Goal: Information Seeking & Learning: Compare options

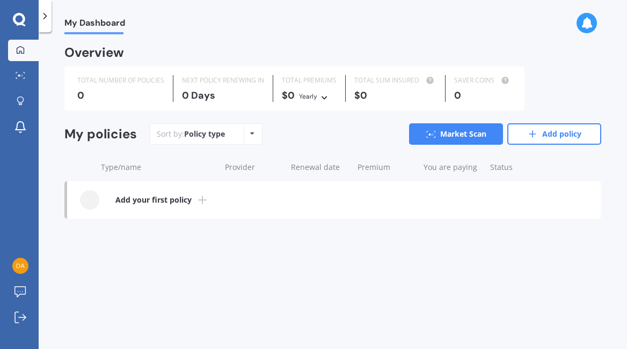
click at [170, 203] on b "Add your first policy" at bounding box center [153, 200] width 76 height 11
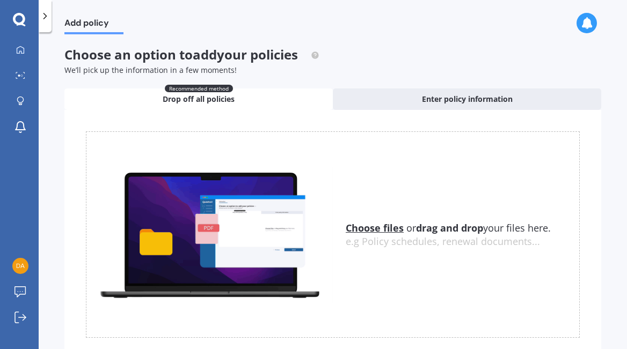
scroll to position [42, 0]
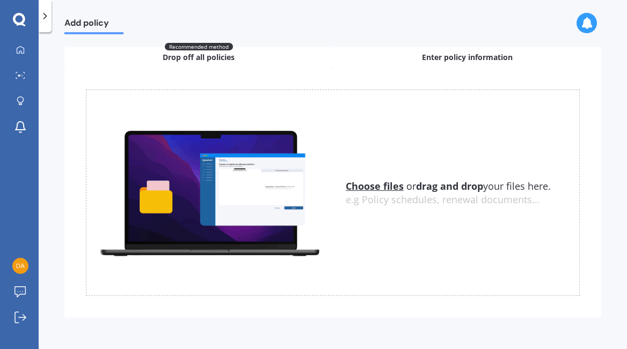
click at [455, 57] on span "Enter policy information" at bounding box center [467, 57] width 91 height 11
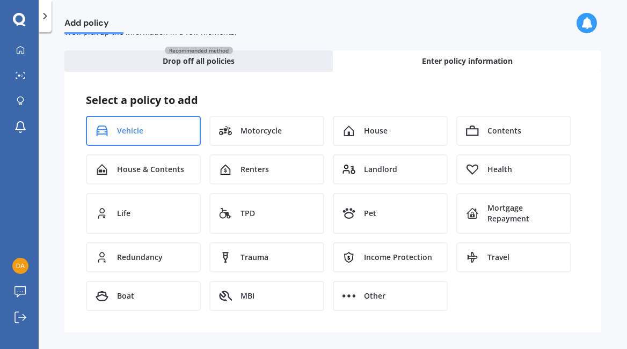
click at [109, 130] on div "Vehicle" at bounding box center [143, 131] width 115 height 30
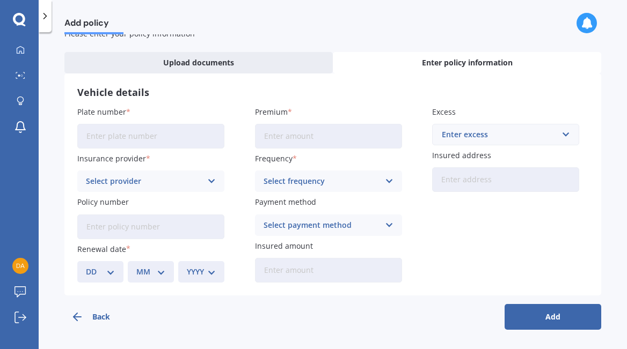
click at [217, 134] on input "Plate number" at bounding box center [150, 136] width 147 height 25
type input "HCK307"
click at [290, 139] on input "Premium" at bounding box center [328, 136] width 147 height 25
paste input "$42.47"
type input "$42.47"
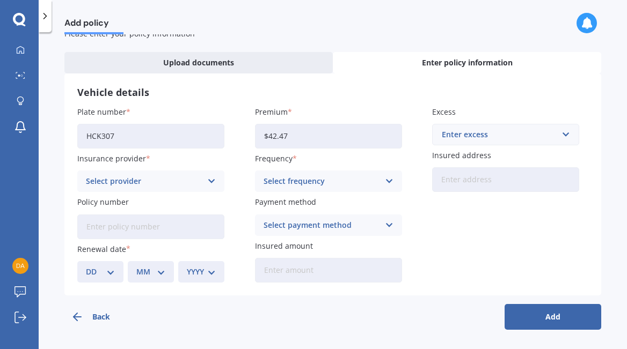
click at [331, 177] on div "Select frequency" at bounding box center [322, 182] width 116 height 12
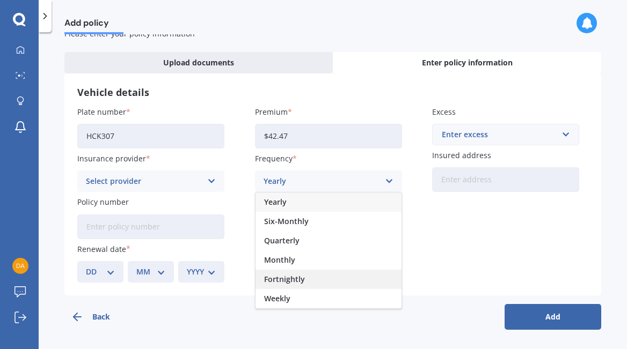
click at [328, 276] on div "Fortnightly" at bounding box center [328, 279] width 146 height 19
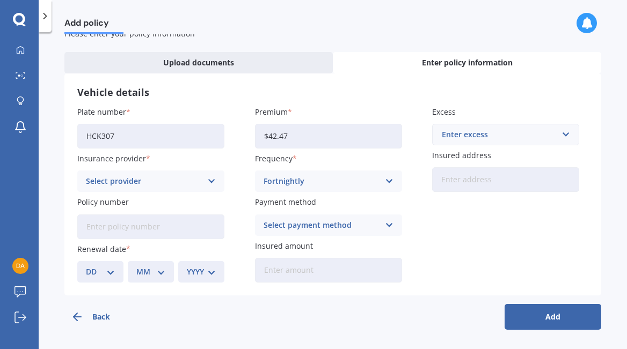
click at [341, 231] on div "Select payment method Direct debit - bank account Direct debit - credit/debit c…" at bounding box center [328, 225] width 147 height 21
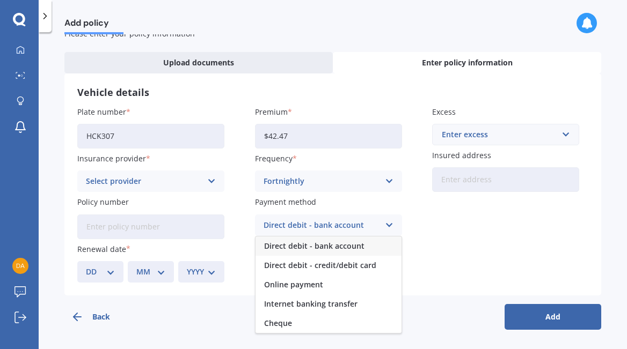
click at [369, 244] on div "Direct debit - bank account" at bounding box center [328, 246] width 146 height 19
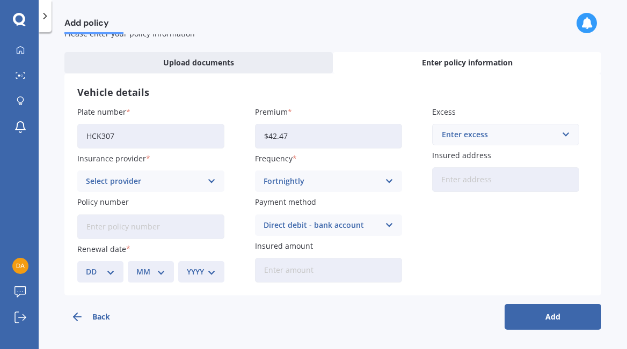
click at [367, 277] on input "Insured amount" at bounding box center [328, 270] width 147 height 25
click at [276, 266] on input "Insured amount" at bounding box center [328, 270] width 147 height 25
paste input "$11,200"
type input "$11,200"
click at [510, 128] on input "text" at bounding box center [501, 135] width 137 height 20
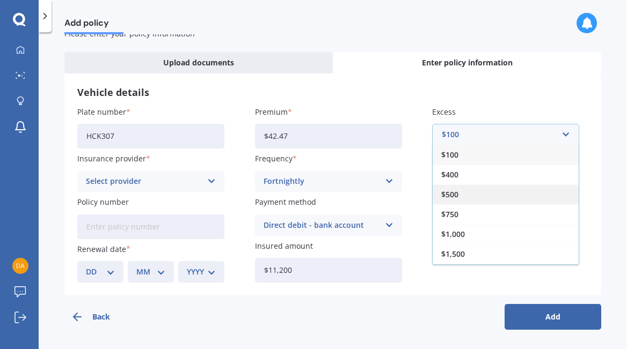
click at [464, 193] on div "$500" at bounding box center [506, 195] width 146 height 20
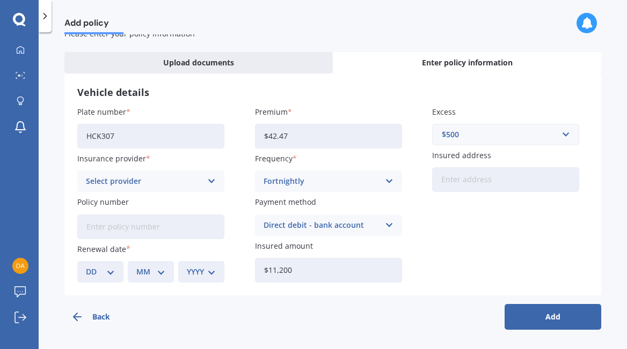
click at [437, 182] on input "Insured address" at bounding box center [505, 179] width 147 height 25
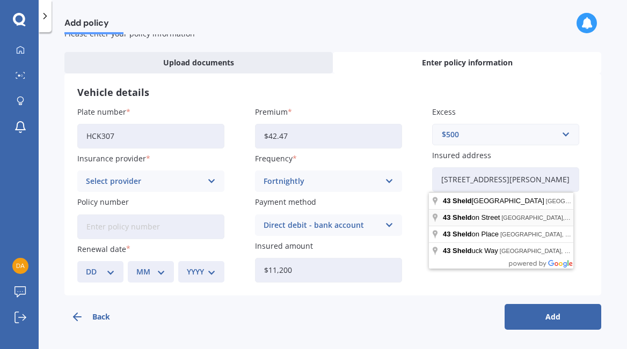
type input "43 Sheldon Street, Woolston, Christchurch 8023"
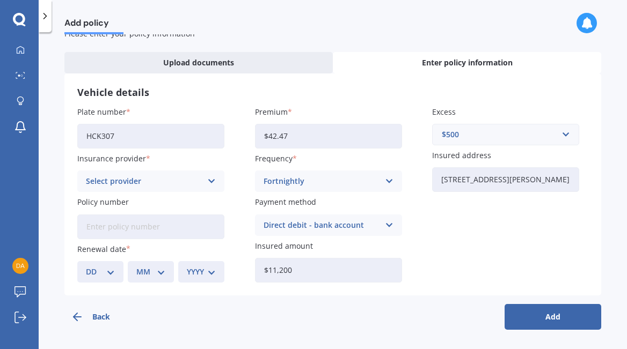
click at [112, 233] on input "Policy number" at bounding box center [150, 227] width 147 height 25
paste input "P00002471744"
type input "P00002471744"
click at [104, 269] on select "DD 01 02 03 04 05 06 07 08 09 10 11 12 13 14 15 16 17 18 19 20 21 22 23 24 25 2…" at bounding box center [100, 272] width 29 height 12
select select "16"
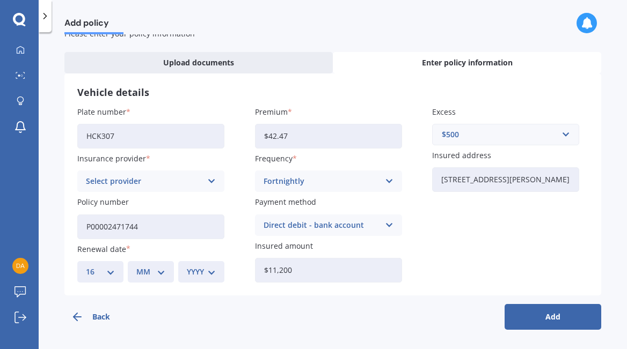
click at [86, 266] on select "DD 01 02 03 04 05 06 07 08 09 10 11 12 13 14 15 16 17 18 19 20 21 22 23 24 25 2…" at bounding box center [100, 272] width 29 height 12
click at [155, 280] on div "MM 01 02 03 04 05 06 07 08 09 10 11 12" at bounding box center [151, 271] width 46 height 21
click at [149, 275] on select "MM 01 02 03 04 05 06 07 08 09 10 11 12" at bounding box center [150, 272] width 29 height 12
select select "08"
click at [136, 266] on select "MM 01 02 03 04 05 06 07 08 09 10 11 12" at bounding box center [150, 272] width 29 height 12
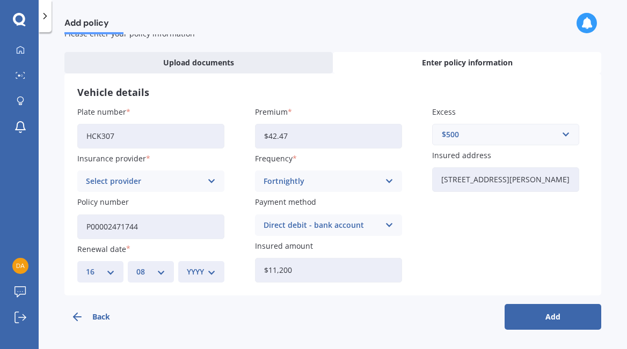
click at [200, 272] on select "YYYY 2027 2026 2025 2024 2023 2022 2021 2020 2019 2018 2017 2016 2015 2014 2013…" at bounding box center [201, 272] width 29 height 12
select select "2025"
click at [187, 266] on select "YYYY 2027 2026 2025 2024 2023 2022 2021 2020 2019 2018 2017 2016 2015 2014 2013…" at bounding box center [201, 272] width 29 height 12
click at [423, 253] on div "Plate number HCK307 Insurance provider Select provider AA AMI AMP ANZ ASB Aioi …" at bounding box center [332, 194] width 511 height 177
click at [537, 319] on button "Add" at bounding box center [553, 317] width 97 height 26
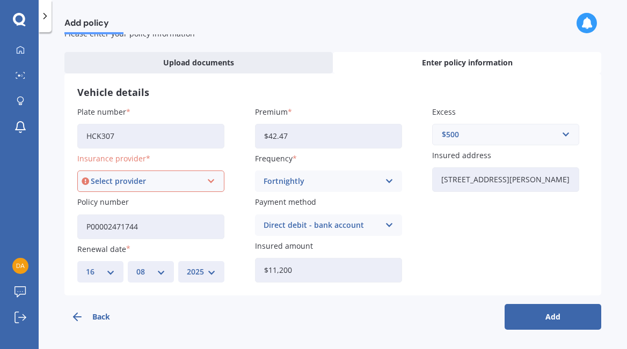
click at [191, 179] on div "Select provider" at bounding box center [146, 182] width 111 height 12
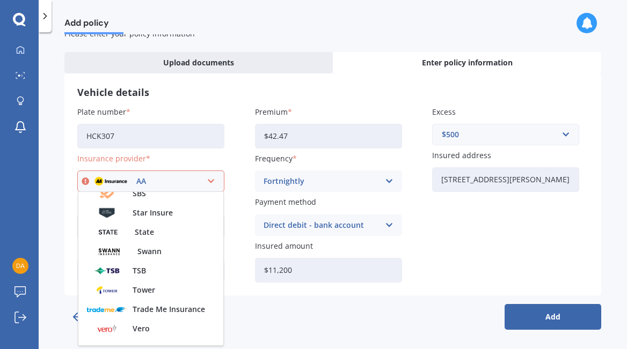
scroll to position [464, 0]
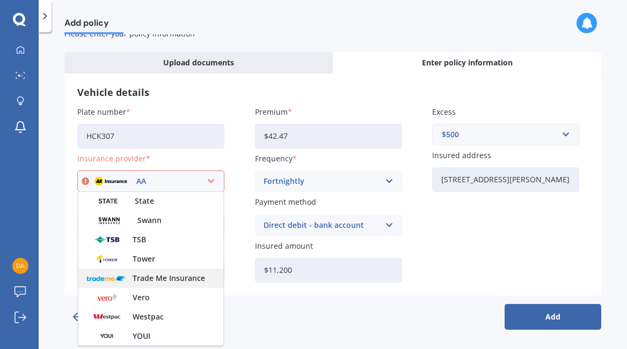
click at [185, 277] on span "Trade Me Insurance" at bounding box center [169, 279] width 72 height 8
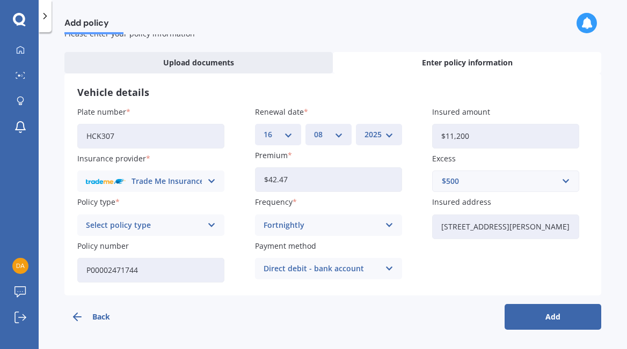
click at [549, 319] on button "Add" at bounding box center [553, 317] width 97 height 26
click at [145, 237] on div "Plate number HCK307 Insurance provider Trade Me Insurance AA AMI AMP ANZ ASB Ai…" at bounding box center [332, 194] width 511 height 177
click at [152, 225] on div "Select policy type" at bounding box center [146, 226] width 111 height 12
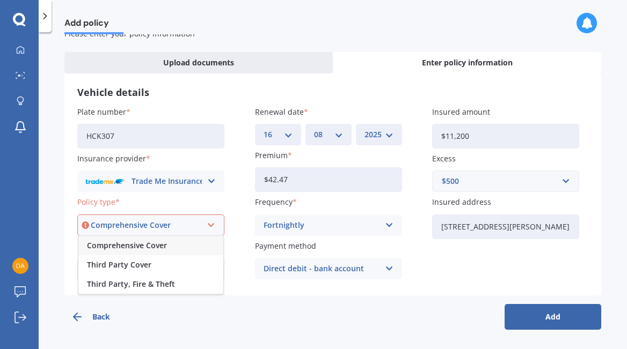
click at [147, 244] on span "Comprehensive Cover" at bounding box center [127, 246] width 80 height 8
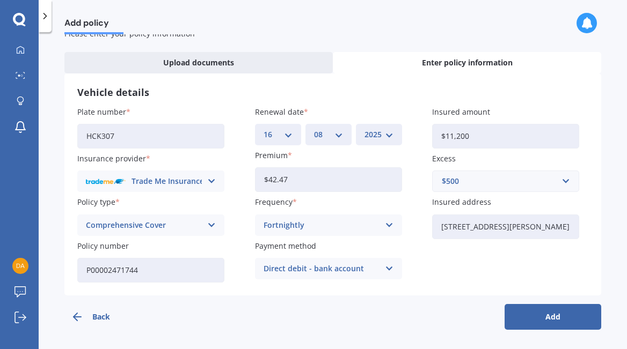
click at [556, 324] on button "Add" at bounding box center [553, 317] width 97 height 26
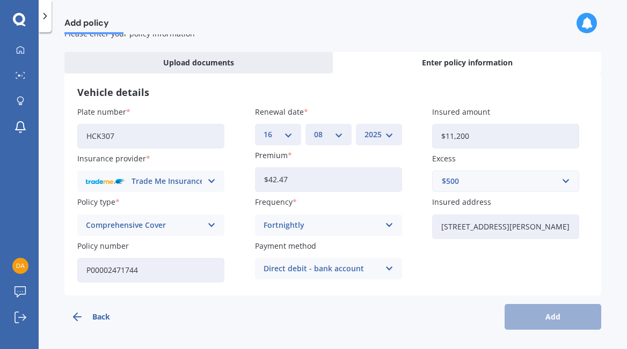
scroll to position [0, 0]
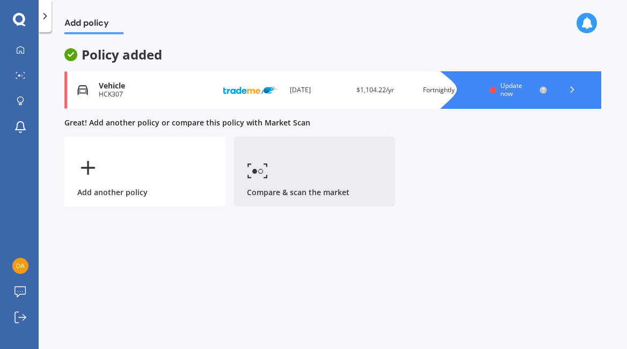
click at [315, 189] on link "Compare & scan the market" at bounding box center [314, 172] width 161 height 70
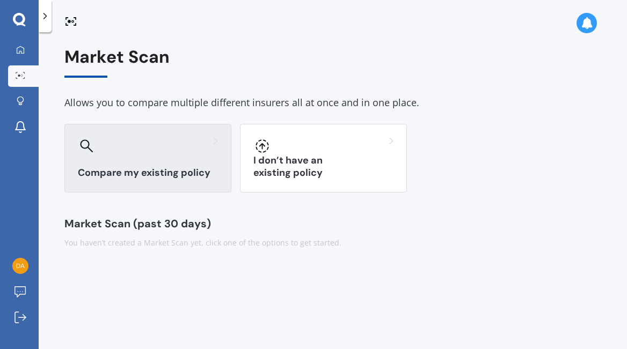
click at [186, 156] on div "Compare my existing policy" at bounding box center [147, 158] width 167 height 69
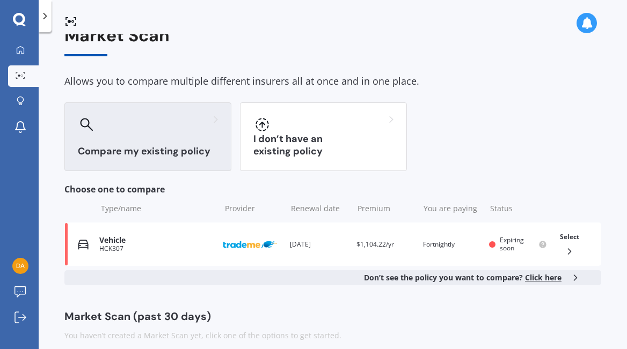
scroll to position [32, 0]
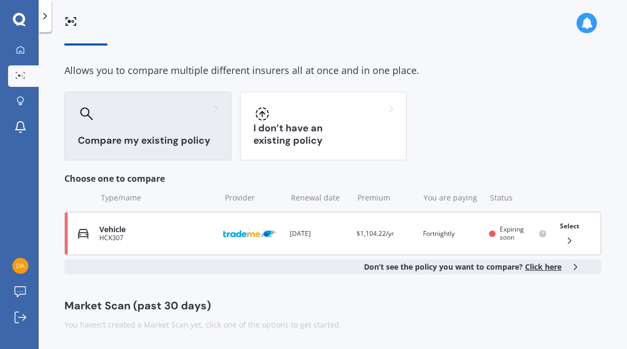
click at [249, 229] on img at bounding box center [250, 234] width 54 height 20
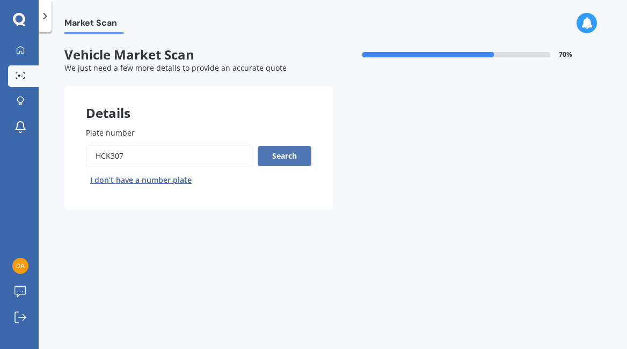
click at [280, 159] on button "Search" at bounding box center [285, 156] width 54 height 20
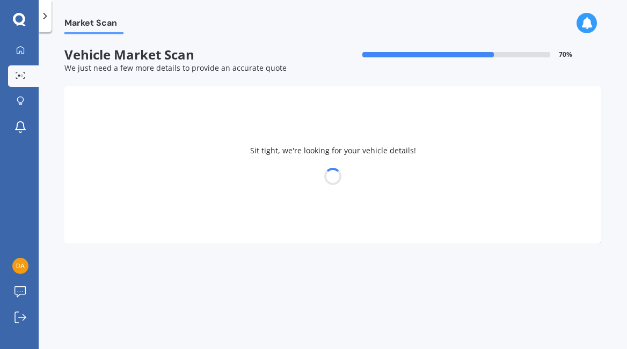
select select "VOLKSWAGEN"
select select "TIGUAN"
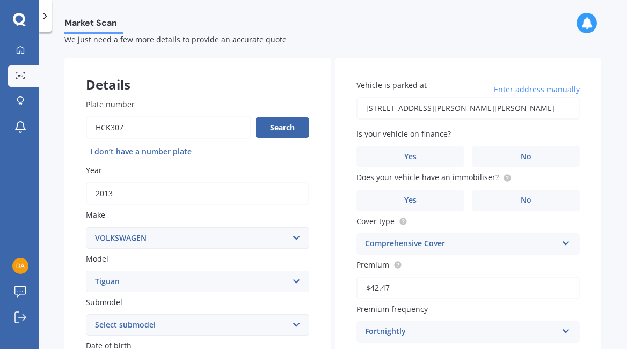
scroll to position [54, 0]
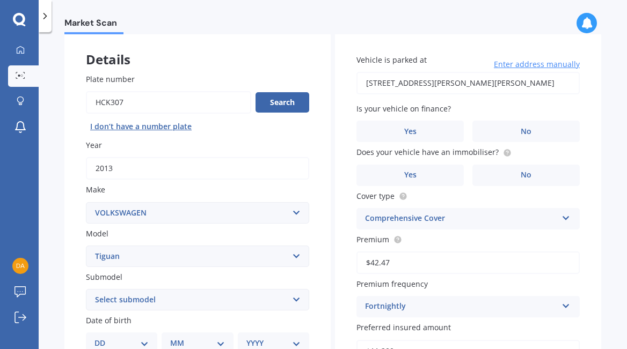
drag, startPoint x: 127, startPoint y: 106, endPoint x: 115, endPoint y: 102, distance: 12.4
click at [115, 102] on input "Plate number" at bounding box center [168, 102] width 165 height 23
type input "HCK397"
click at [286, 89] on div "Plate number Search I don’t have a number plate" at bounding box center [197, 105] width 223 height 62
click at [283, 96] on button "Search" at bounding box center [282, 102] width 54 height 20
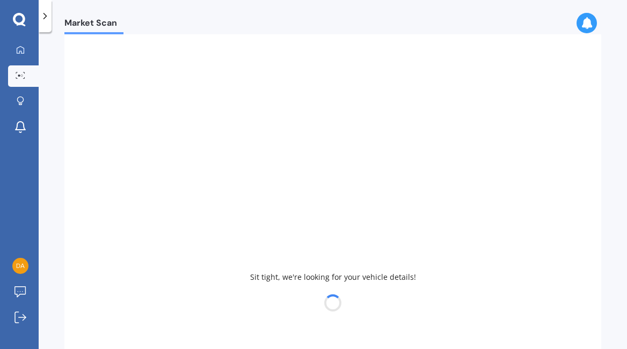
select select "FORD"
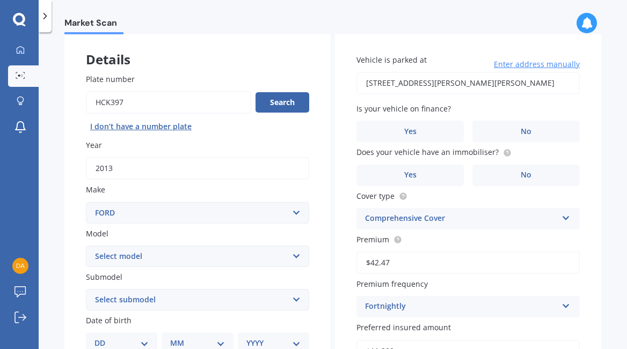
scroll to position [215, 0]
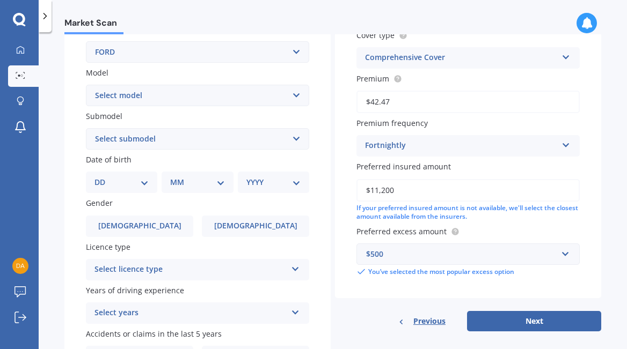
click at [234, 91] on select "Select model Bronco 4WD C-MAX Capri Cortina Courier Econovan Ecosport Endura Es…" at bounding box center [197, 95] width 223 height 21
select select "TERRITORY"
click at [86, 85] on select "Select model Bronco 4WD C-MAX Capri Cortina Courier Econovan Ecosport Endura Es…" at bounding box center [197, 95] width 223 height 21
click at [174, 141] on select "Select submodel Ghia 4.0 Litre Turbo Petrol AWD Ghia non-turbo AWD Titanium 2.7…" at bounding box center [197, 138] width 223 height 21
select select "TITANIUM 4.0L PETROL"
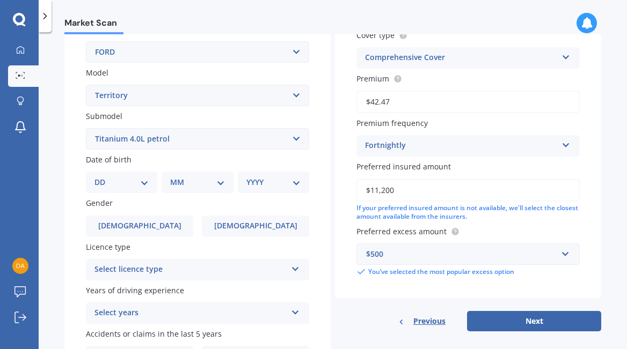
click at [86, 128] on select "Select submodel Ghia 4.0 Litre Turbo Petrol AWD Ghia non-turbo AWD Titanium 2.7…" at bounding box center [197, 138] width 223 height 21
click at [64, 176] on div "Plate number Search I don’t have a number plate Year 2013 Make Select make AC A…" at bounding box center [197, 140] width 266 height 499
click at [235, 227] on label "Female" at bounding box center [255, 226] width 107 height 21
click at [0, 0] on input "Female" at bounding box center [0, 0] width 0 height 0
click at [140, 176] on div "DD 01 02 03 04 05 06 07 08 09 10 11 12 13 14 15 16 17 18 19 20 21 22 23 24 25 2…" at bounding box center [121, 182] width 71 height 21
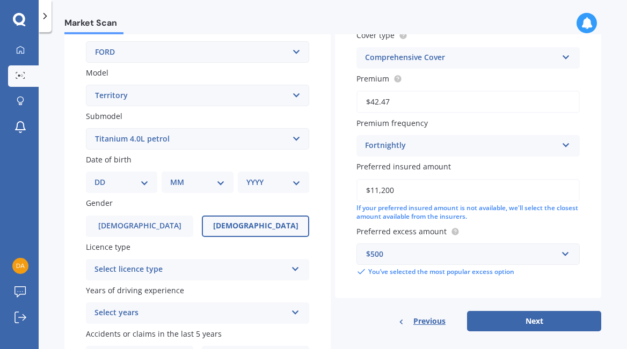
click at [279, 179] on select "YYYY 2025 2024 2023 2022 2021 2020 2019 2018 2017 2016 2015 2014 2013 2012 2011…" at bounding box center [273, 183] width 54 height 12
select select "1988"
click at [246, 177] on select "YYYY 2025 2024 2023 2022 2021 2020 2019 2018 2017 2016 2015 2014 2013 2012 2011…" at bounding box center [273, 183] width 54 height 12
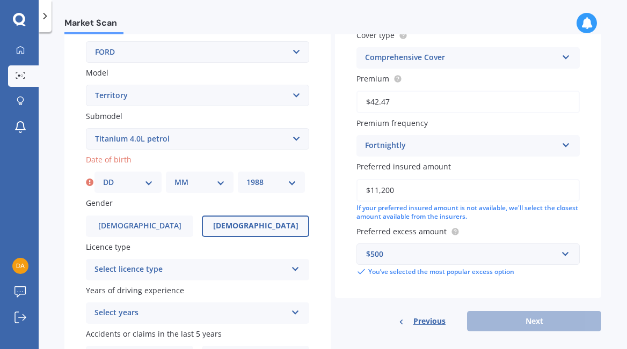
click at [205, 182] on select "MM 01 02 03 04 05 06 07 08 09 10 11 12" at bounding box center [199, 183] width 50 height 12
select select "02"
click at [174, 177] on select "MM 01 02 03 04 05 06 07 08 09 10 11 12" at bounding box center [199, 183] width 50 height 12
click at [140, 192] on div "DD 01 02 03 04 05 06 07 08 09 10 11 12 13 14 15 16 17 18 19 20 21 22 23 24 25 2…" at bounding box center [127, 182] width 67 height 21
click at [140, 177] on select "DD 01 02 03 04 05 06 07 08 09 10 11 12 13 14 15 16 17 18 19 20 21 22 23 24 25 2…" at bounding box center [128, 183] width 50 height 12
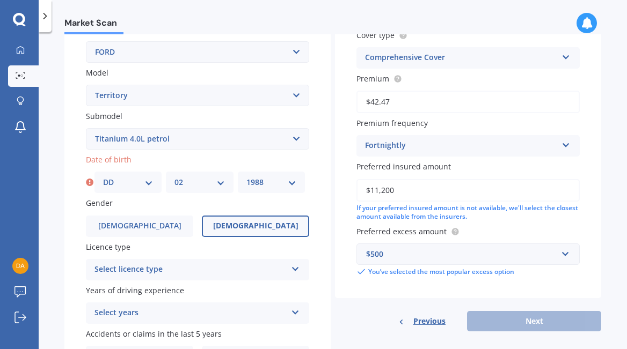
select select "11"
click at [103, 177] on select "DD 01 02 03 04 05 06 07 08 09 10 11 12 13 14 15 16 17 18 19 20 21 22 23 24 25 2…" at bounding box center [128, 183] width 50 height 12
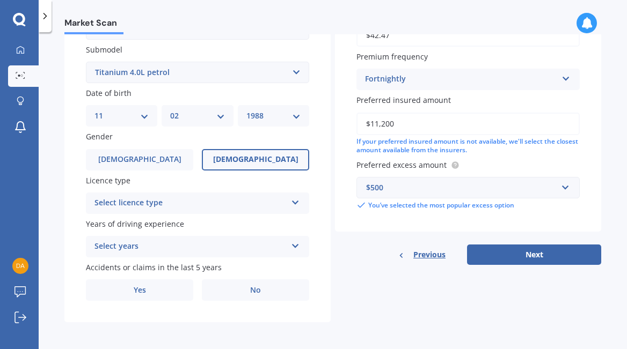
scroll to position [282, 0]
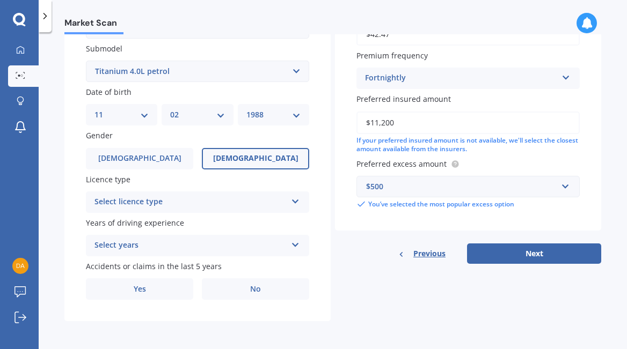
click at [215, 247] on div "Select years" at bounding box center [190, 245] width 192 height 13
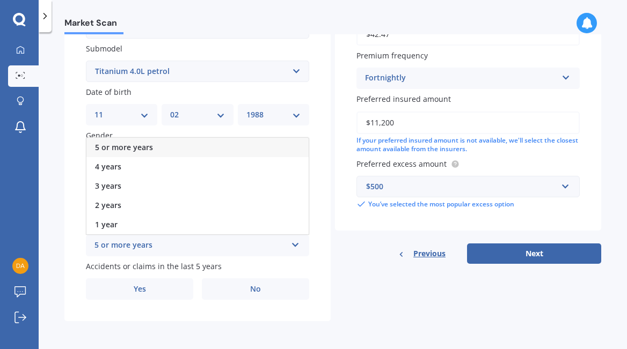
click at [147, 147] on span "5 or more years" at bounding box center [124, 147] width 58 height 10
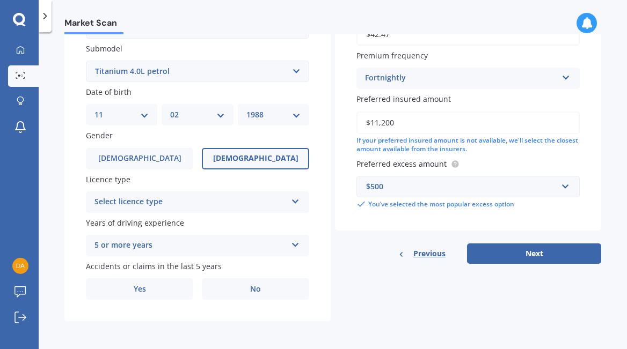
click at [165, 199] on div "Select licence type" at bounding box center [190, 202] width 192 height 13
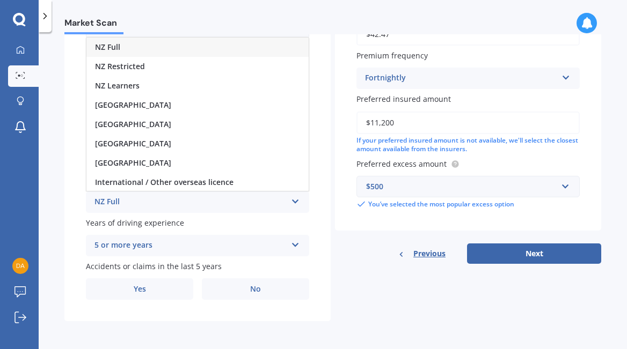
click at [156, 47] on div "NZ Full" at bounding box center [197, 47] width 222 height 19
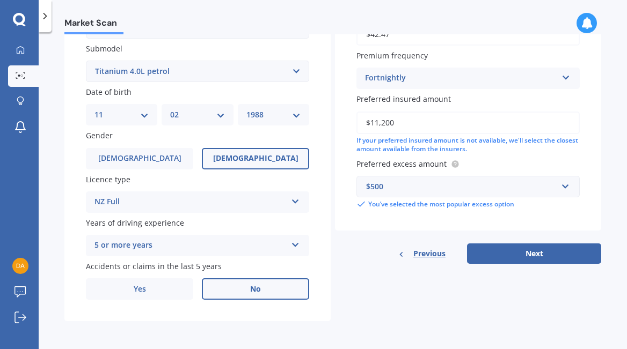
click at [226, 294] on label "No" at bounding box center [255, 289] width 107 height 21
click at [0, 0] on input "No" at bounding box center [0, 0] width 0 height 0
click at [527, 255] on button "Next" at bounding box center [534, 254] width 134 height 20
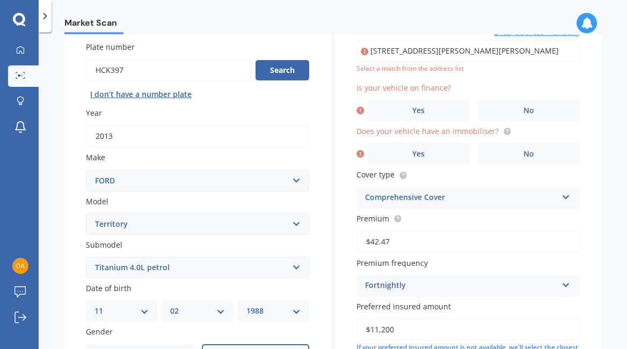
scroll to position [73, 0]
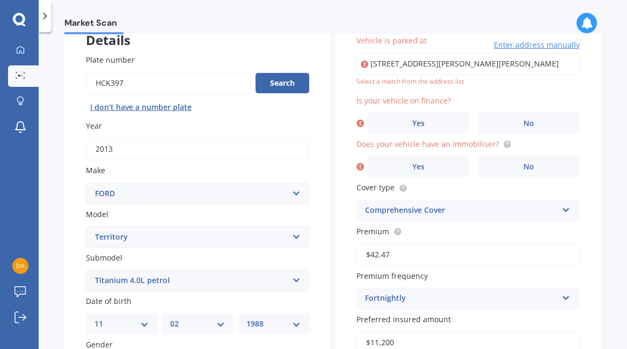
click at [494, 91] on body "My Dashboard Market Scan Explore insurance Notifications Daisy Cassels Feeley S…" at bounding box center [313, 174] width 627 height 349
click at [505, 126] on label "No" at bounding box center [529, 123] width 102 height 21
click at [0, 0] on input "No" at bounding box center [0, 0] width 0 height 0
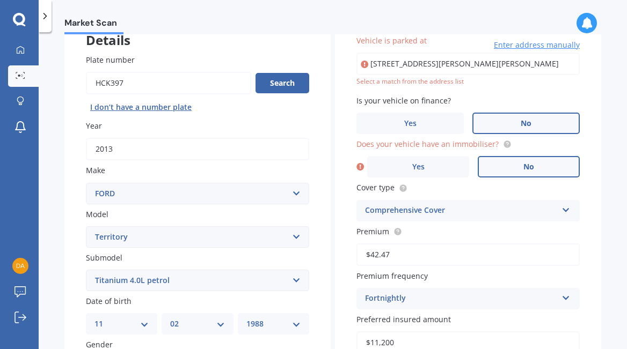
click at [540, 171] on label "No" at bounding box center [529, 166] width 102 height 21
click at [0, 0] on input "No" at bounding box center [0, 0] width 0 height 0
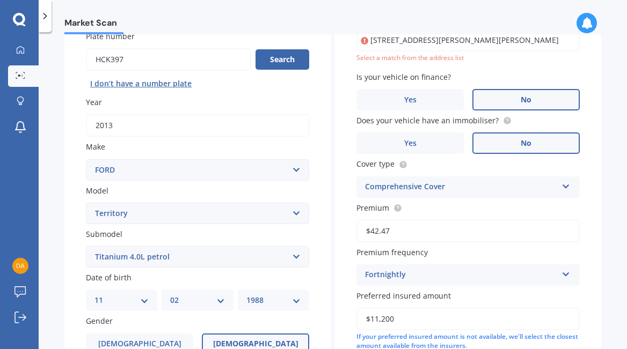
scroll to position [0, 0]
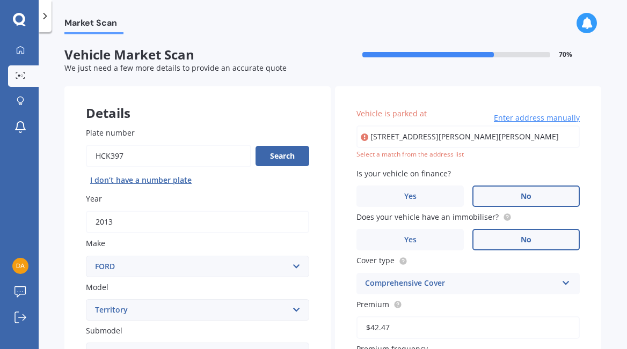
click at [423, 138] on input "43 Sheldon Street, Woolston, Christchurch 8023" at bounding box center [467, 137] width 223 height 23
type input "43 Sheldon Street, Woolston, Christchurch 8023"
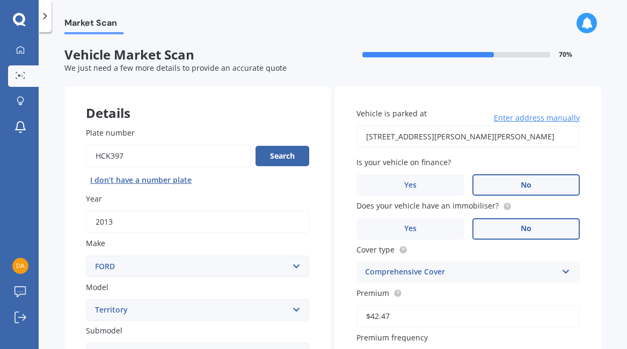
scroll to position [282, 0]
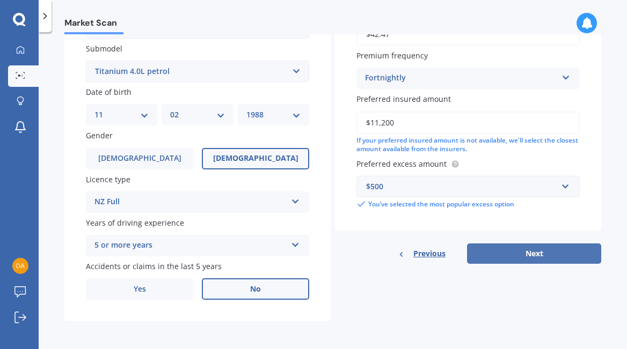
click at [522, 247] on button "Next" at bounding box center [534, 254] width 134 height 20
select select "11"
select select "02"
select select "1988"
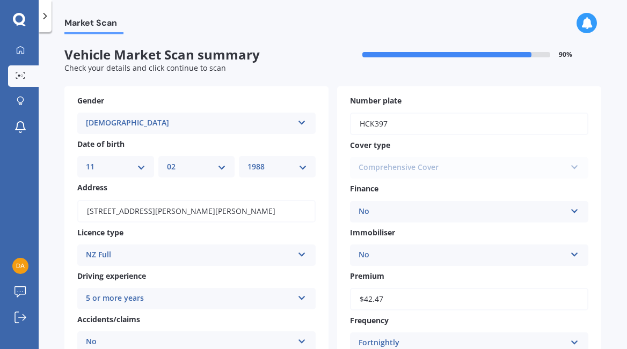
scroll to position [292, 0]
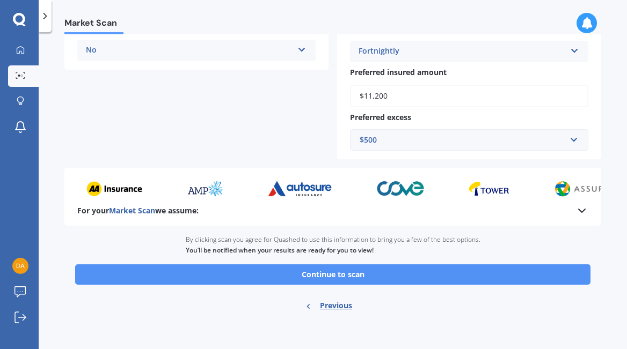
click at [408, 267] on button "Continue to scan" at bounding box center [332, 275] width 515 height 20
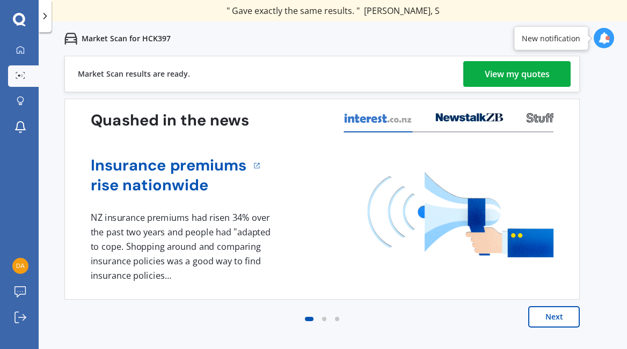
click at [493, 70] on div "View my quotes" at bounding box center [517, 74] width 65 height 26
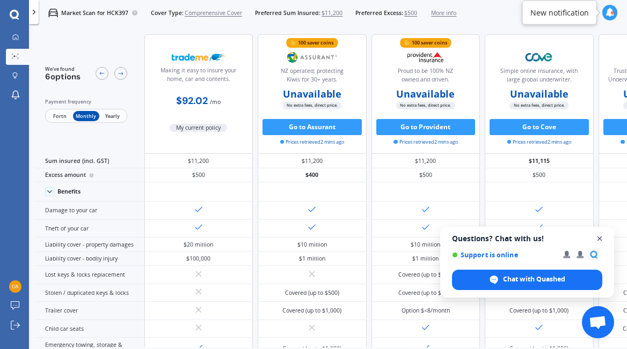
click at [597, 239] on span "Open chat" at bounding box center [599, 238] width 13 height 13
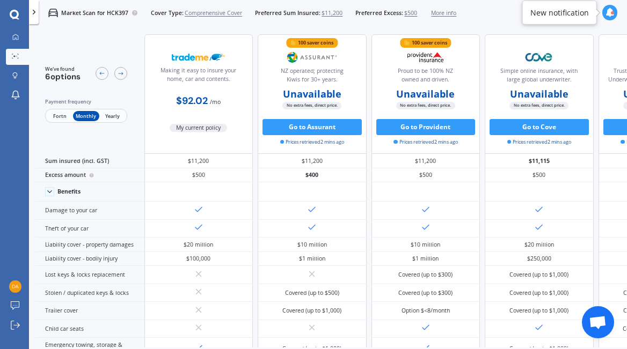
click at [61, 114] on span "Fortn" at bounding box center [60, 116] width 26 height 11
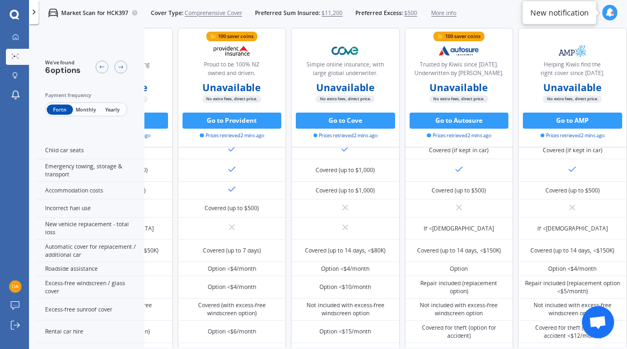
scroll to position [0, 262]
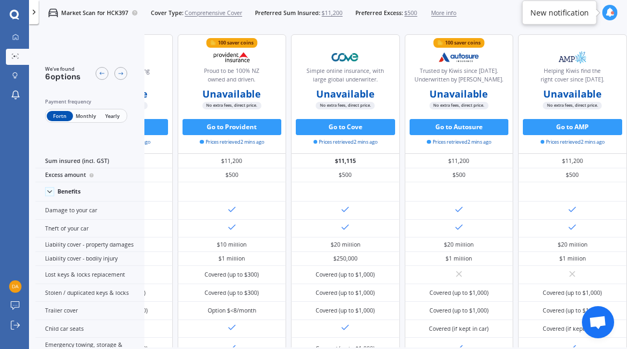
click at [232, 103] on span "No extra fees, direct price." at bounding box center [231, 106] width 59 height 8
drag, startPoint x: 229, startPoint y: 102, endPoint x: 97, endPoint y: 90, distance: 133.1
click at [228, 102] on span "No extra fees, direct price." at bounding box center [231, 106] width 59 height 8
click at [120, 78] on div at bounding box center [120, 73] width 13 height 13
click at [104, 74] on icon at bounding box center [101, 73] width 5 height 3
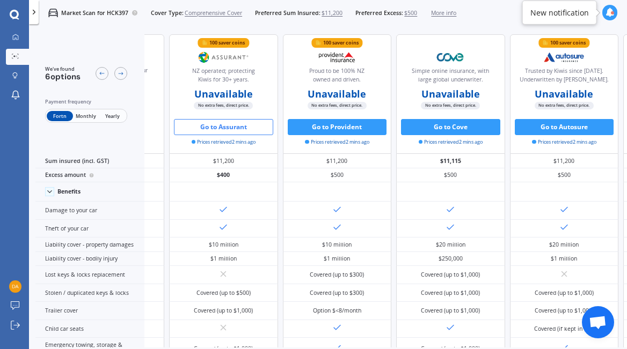
scroll to position [0, 118]
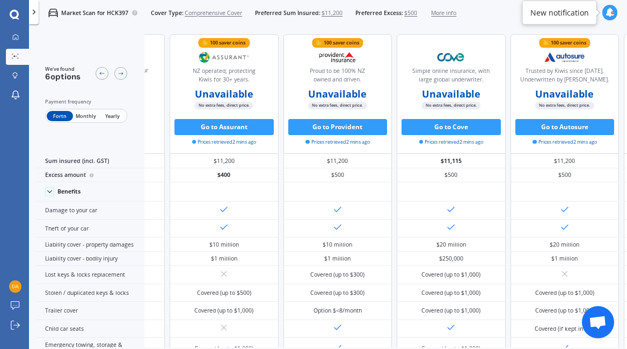
click at [96, 79] on div at bounding box center [112, 73] width 32 height 17
